Goal: Task Accomplishment & Management: Manage account settings

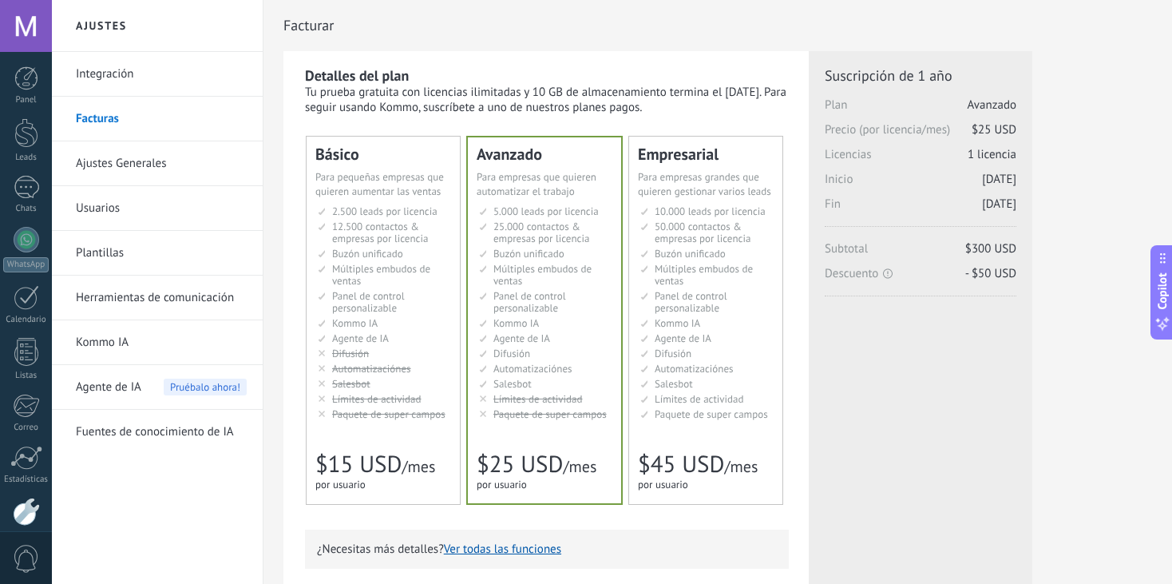
click at [142, 166] on link "Ajustes Generales" at bounding box center [161, 163] width 171 height 45
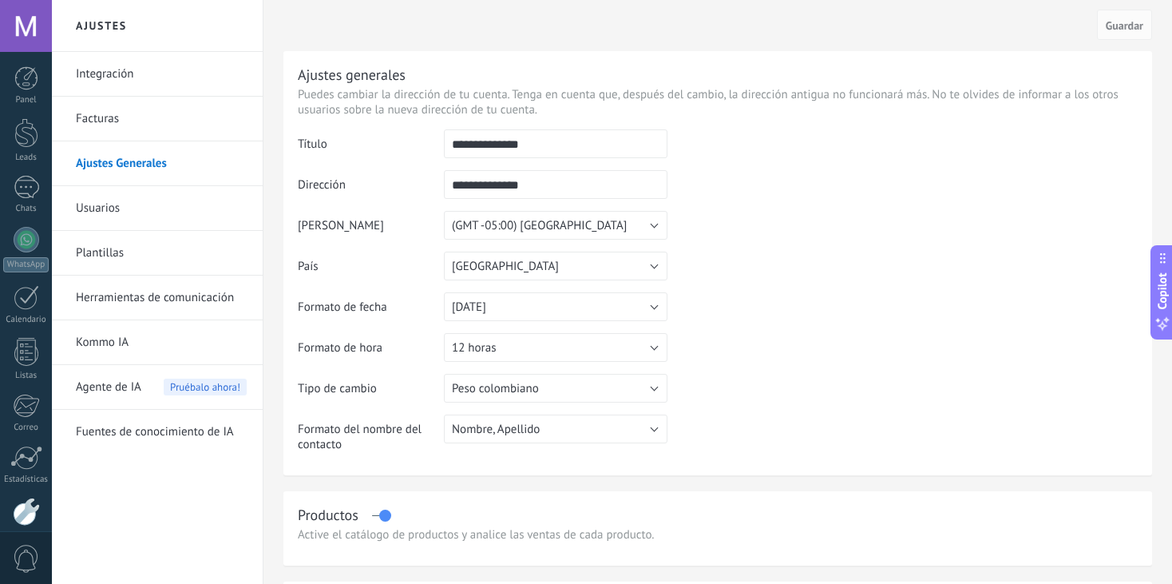
click at [146, 67] on link "Integración" at bounding box center [161, 74] width 171 height 45
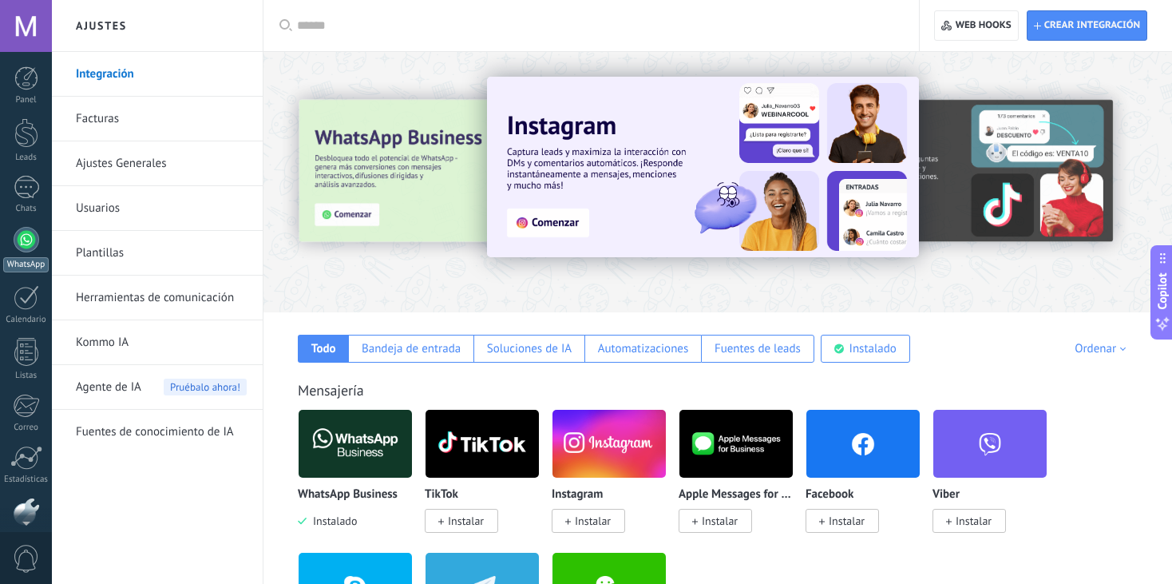
click at [21, 244] on div at bounding box center [27, 240] width 26 height 26
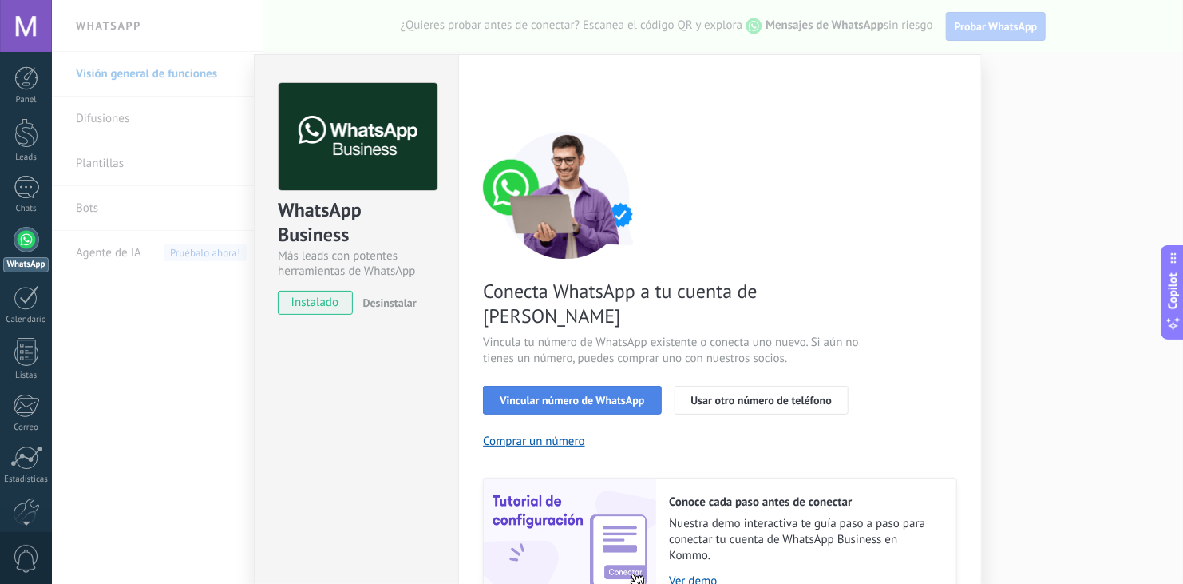
click at [628, 394] on span "Vincular número de WhatsApp" at bounding box center [572, 399] width 144 height 11
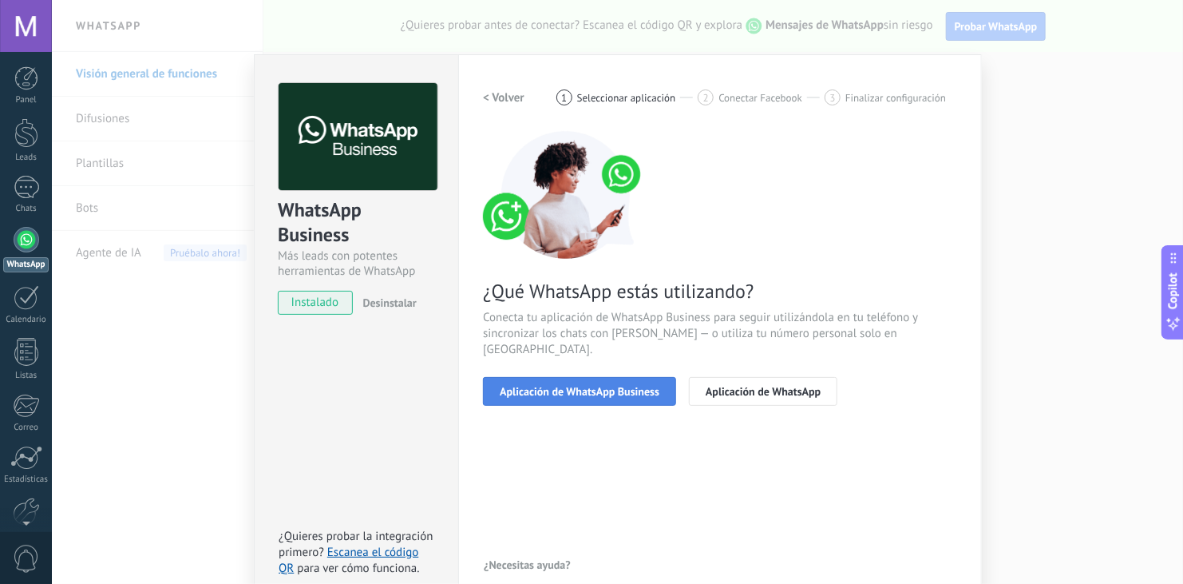
click at [593, 386] on button "Aplicación de WhatsApp Business" at bounding box center [579, 391] width 193 height 29
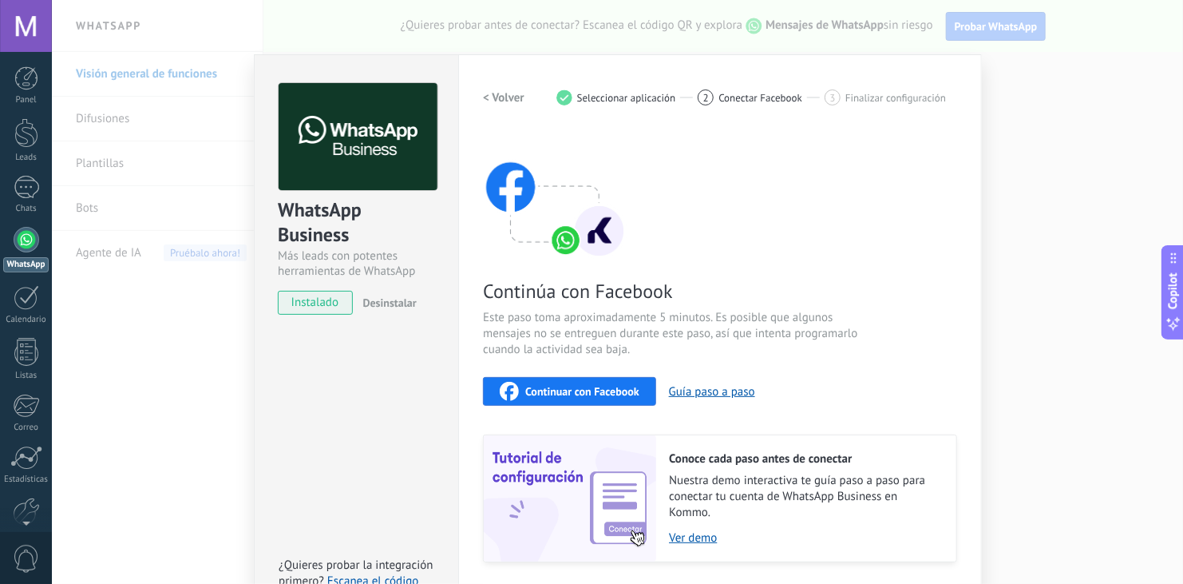
click at [599, 388] on span "Continuar con Facebook" at bounding box center [582, 391] width 114 height 11
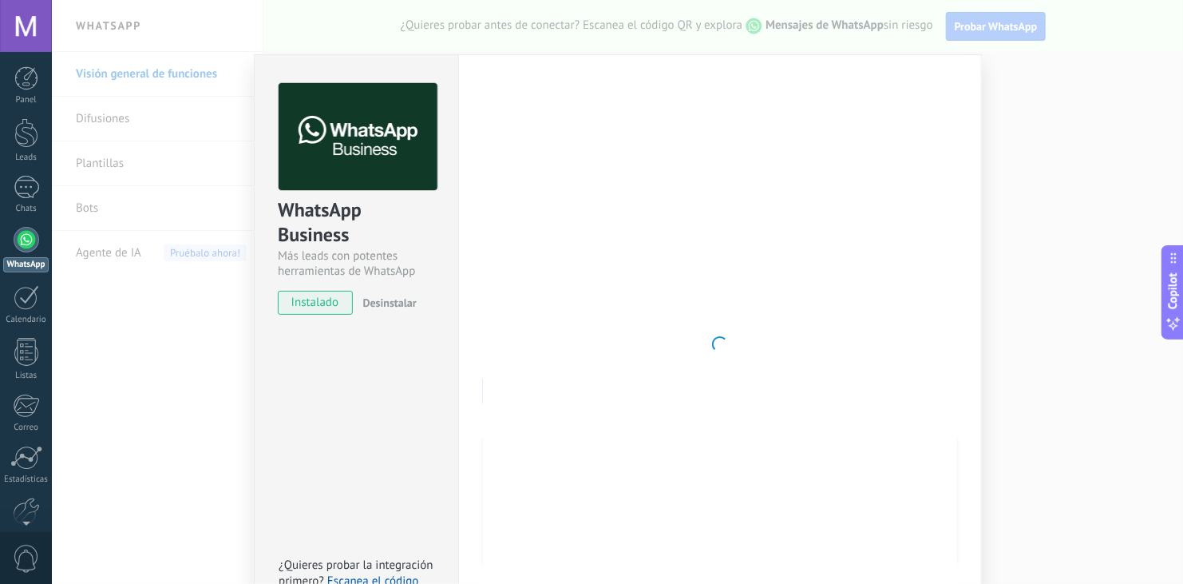
click at [647, 169] on div at bounding box center [720, 344] width 474 height 522
click at [675, 276] on div at bounding box center [720, 344] width 474 height 522
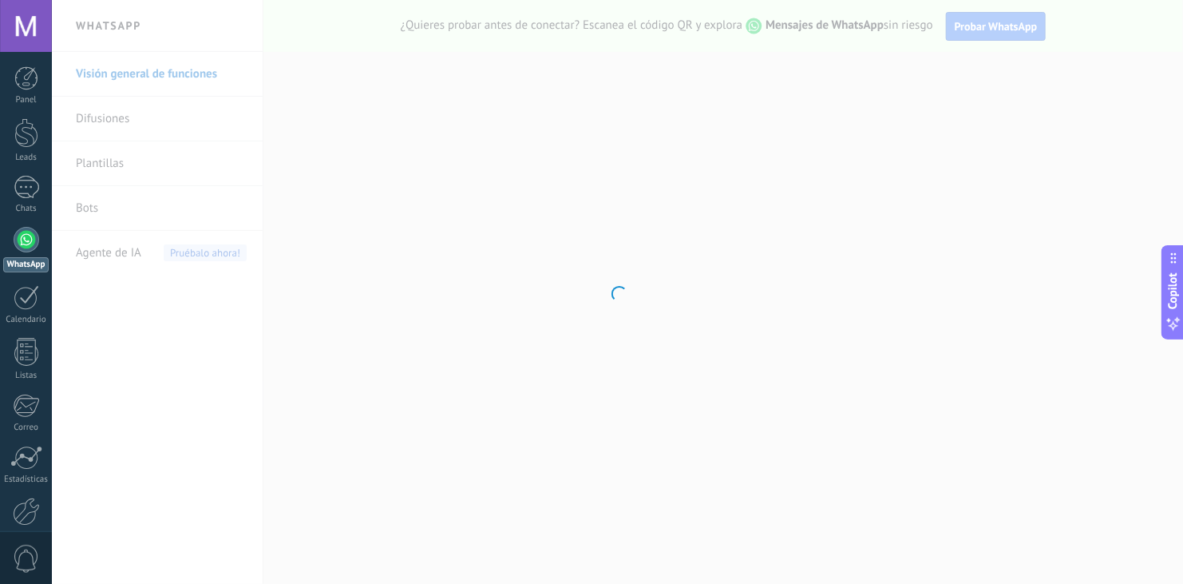
click at [398, 315] on div at bounding box center [617, 292] width 1131 height 584
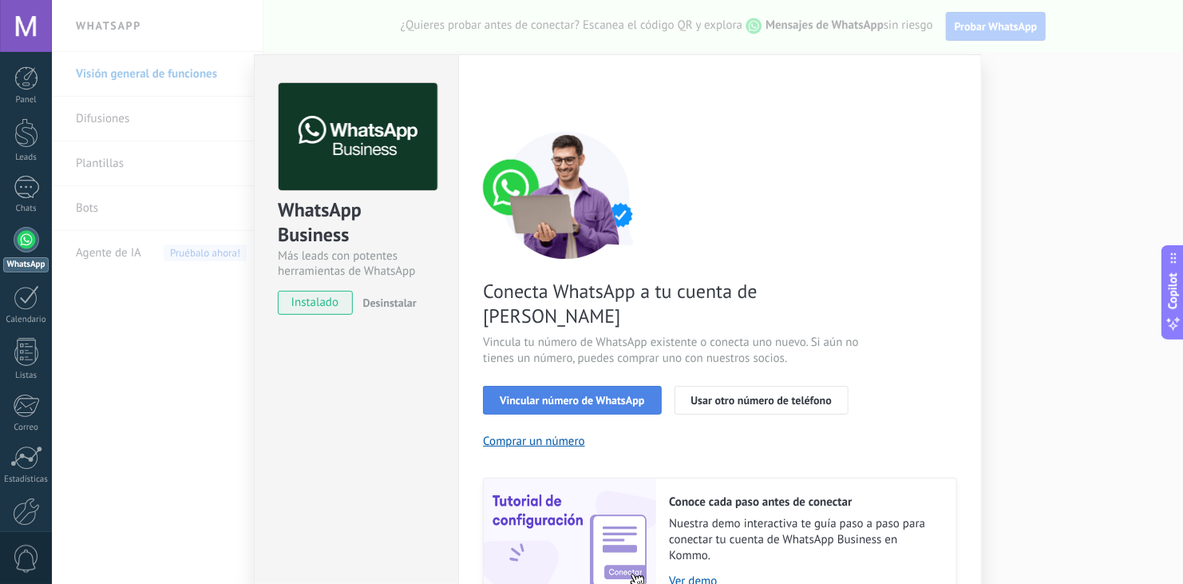
click at [579, 394] on span "Vincular número de WhatsApp" at bounding box center [572, 399] width 144 height 11
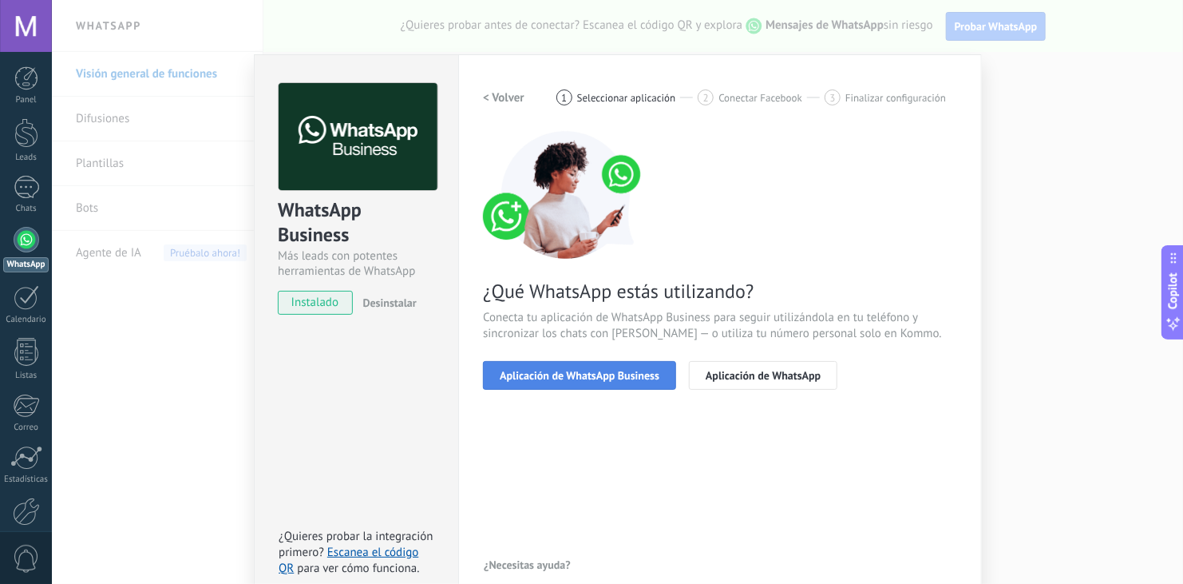
click at [626, 381] on span "Aplicación de WhatsApp Business" at bounding box center [580, 375] width 160 height 11
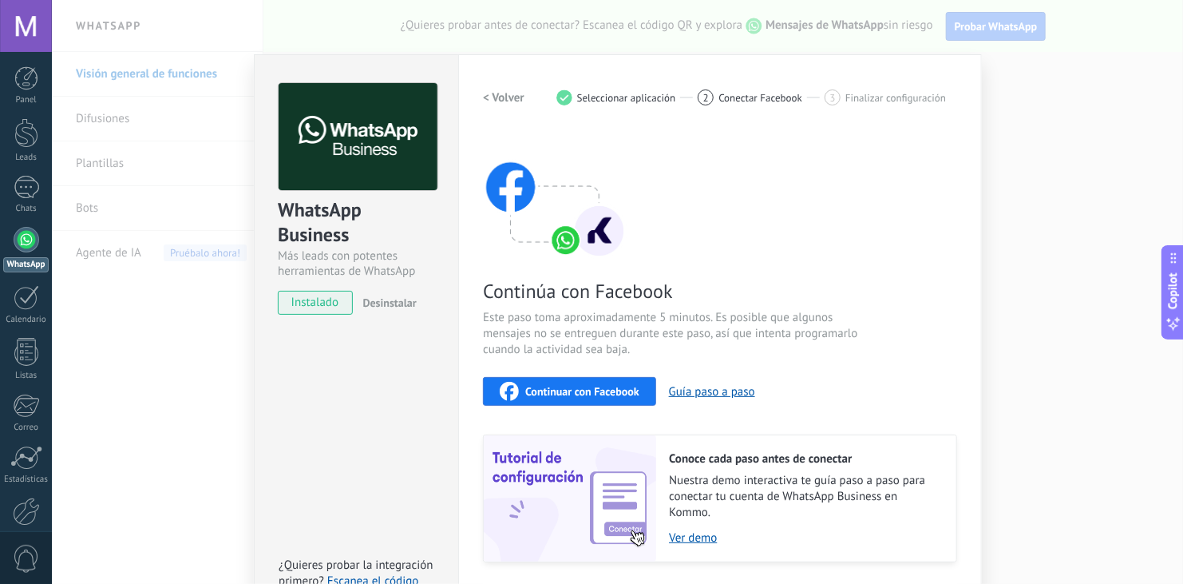
click at [585, 397] on span "Continuar con Facebook" at bounding box center [582, 391] width 114 height 11
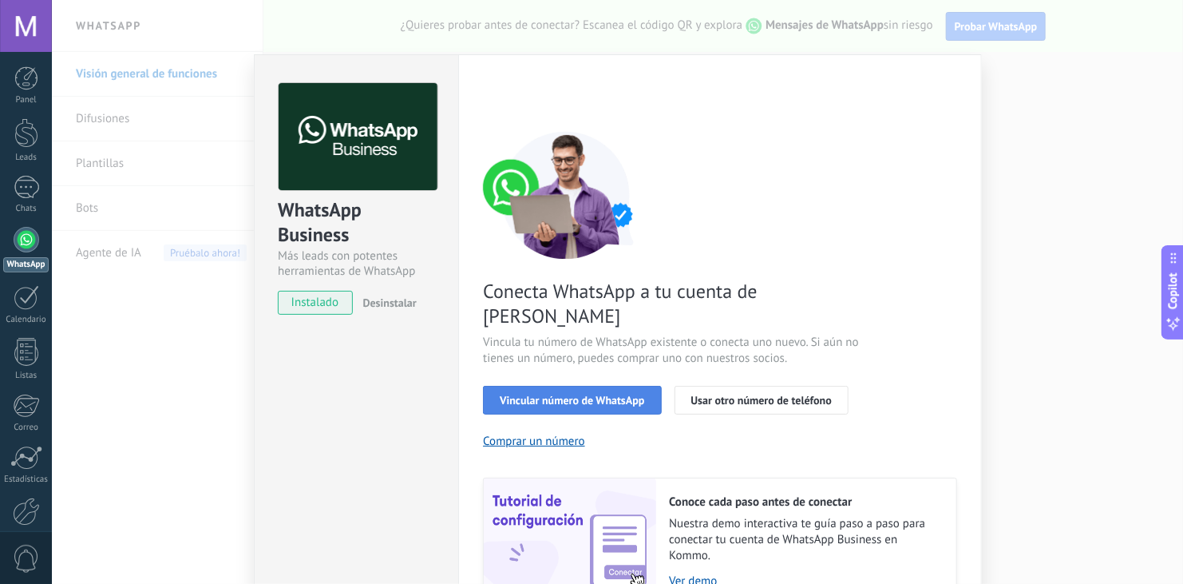
click at [588, 386] on button "Vincular número de WhatsApp" at bounding box center [572, 400] width 178 height 29
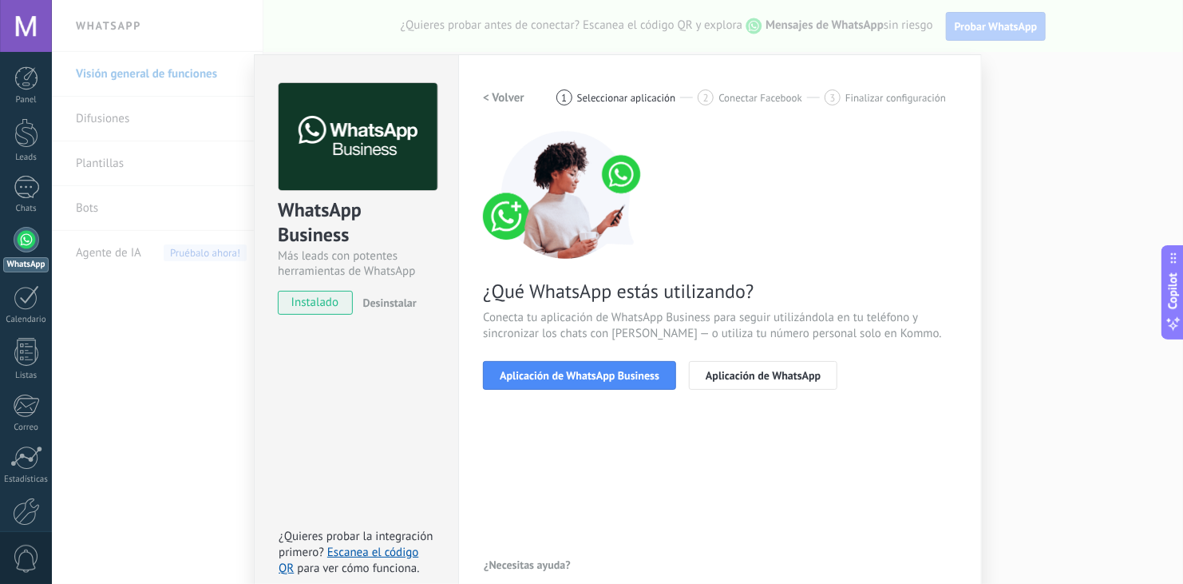
click at [588, 382] on button "Aplicación de WhatsApp Business" at bounding box center [579, 375] width 193 height 29
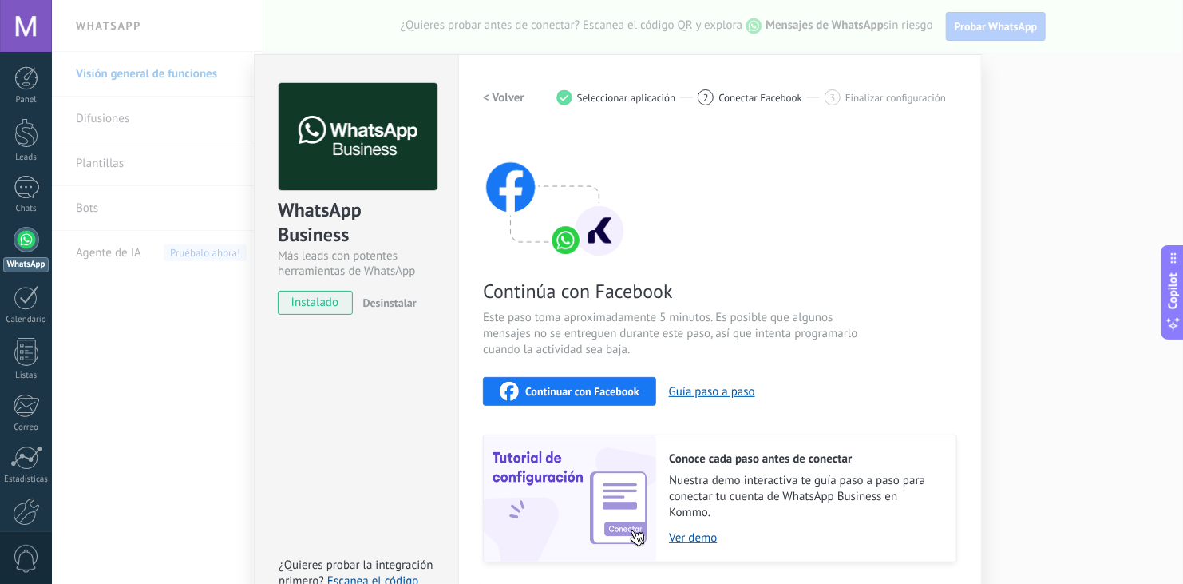
click at [580, 379] on button "Continuar con Facebook" at bounding box center [569, 391] width 173 height 29
